Goal: Transaction & Acquisition: Purchase product/service

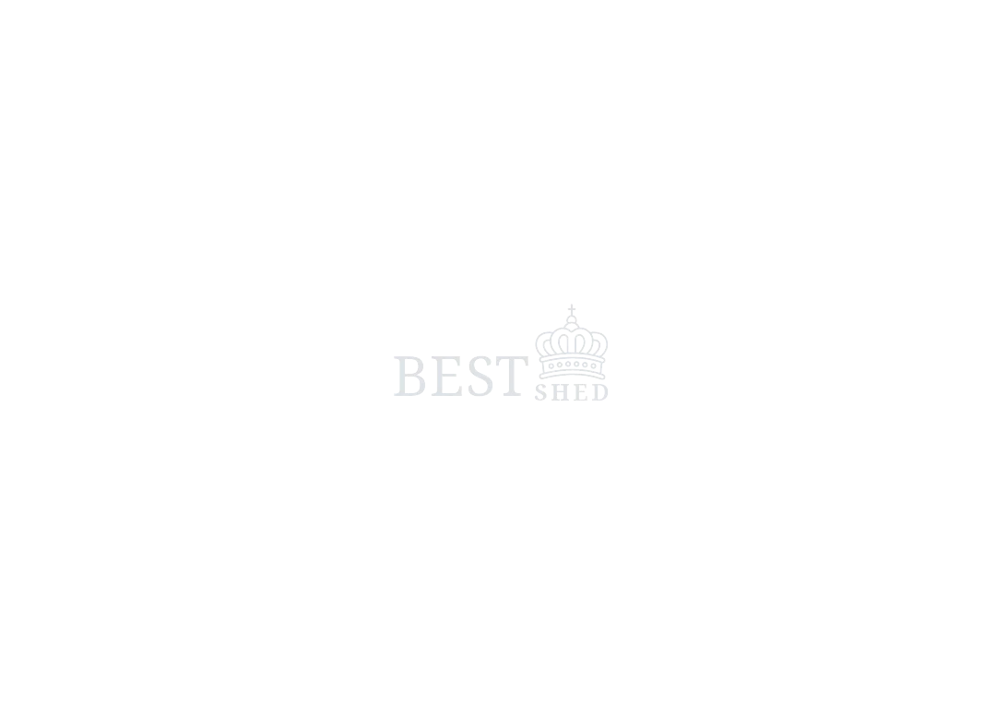
click at [994, 324] on span at bounding box center [498, 353] width 996 height 707
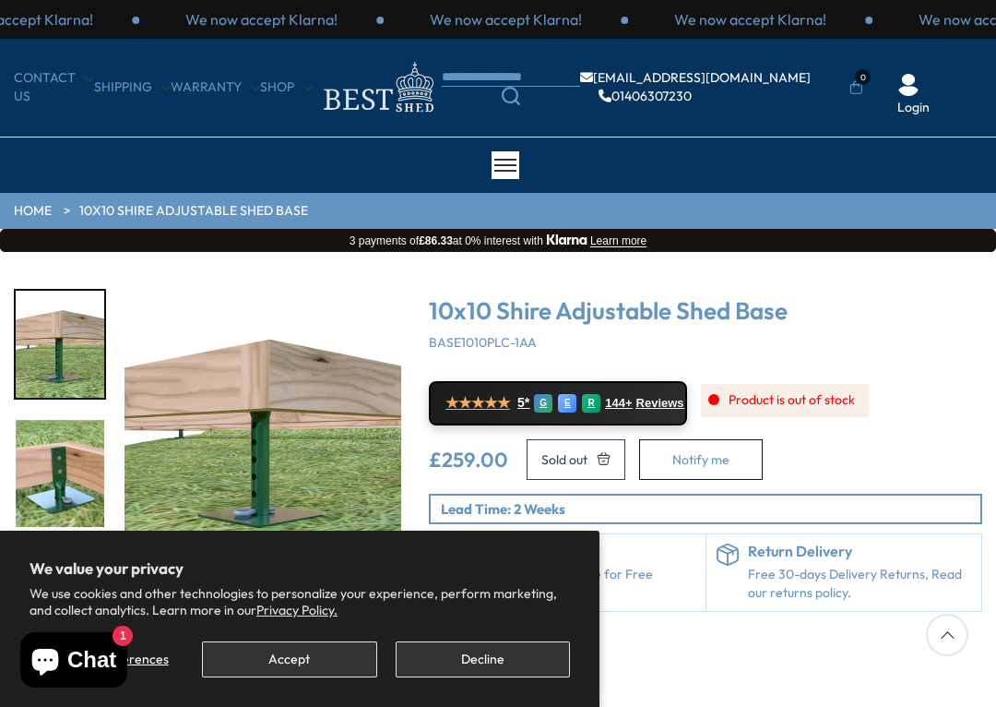
click at [749, 0] on div "We now accept Klarna! We now accept Klarna! We now accept Klarna! We now accept…" at bounding box center [498, 19] width 996 height 39
